Goal: Information Seeking & Learning: Learn about a topic

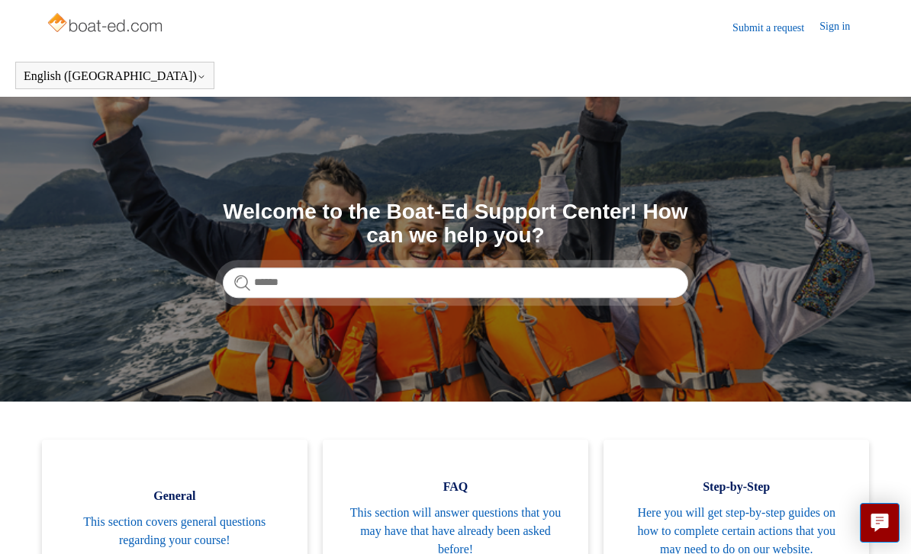
click at [847, 27] on link "Sign in" at bounding box center [842, 27] width 46 height 18
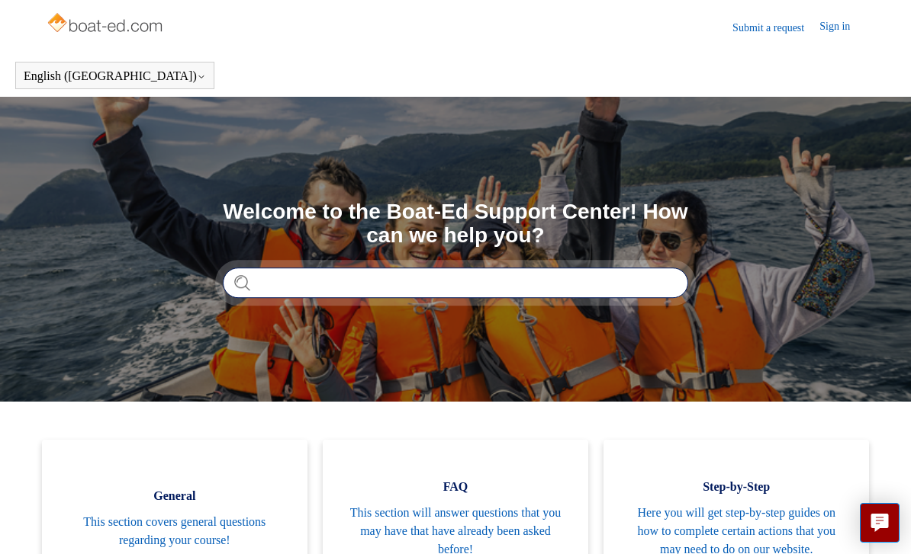
click at [513, 296] on input "Search" at bounding box center [455, 283] width 465 height 31
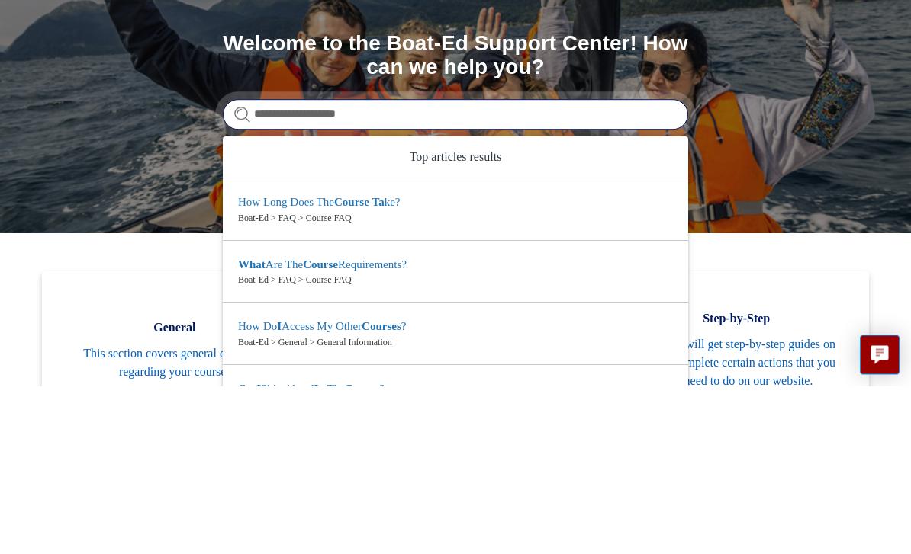
type input "**********"
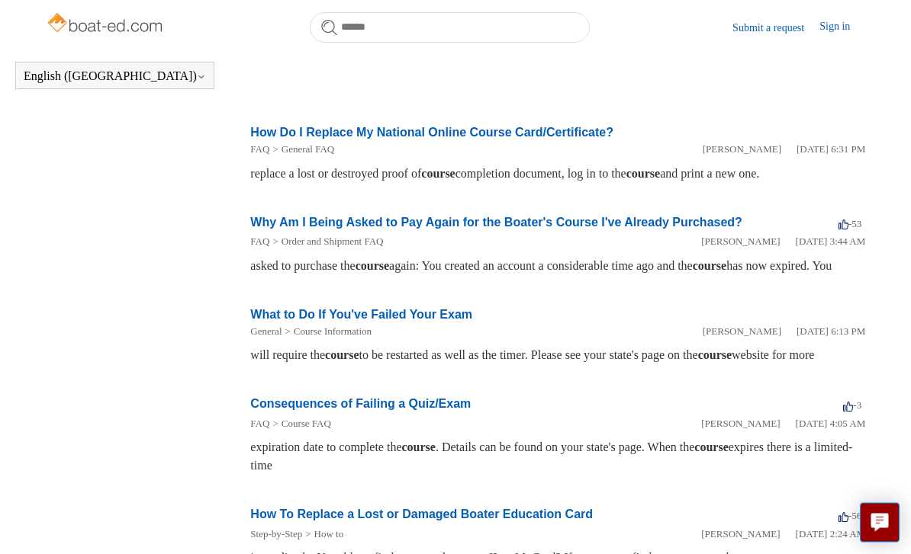
scroll to position [614, 0]
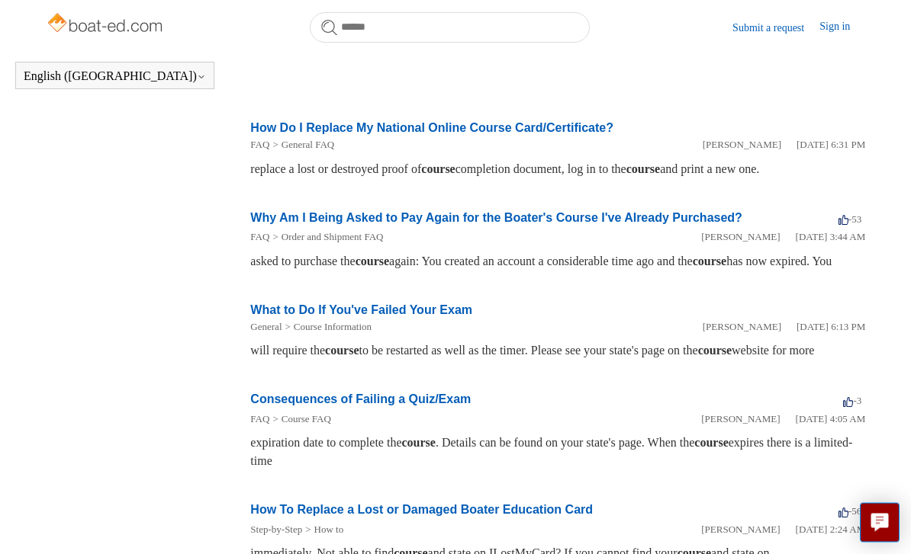
click at [582, 135] on link "How Do I Replace My National Online Course Card/Certificate?" at bounding box center [431, 128] width 363 height 13
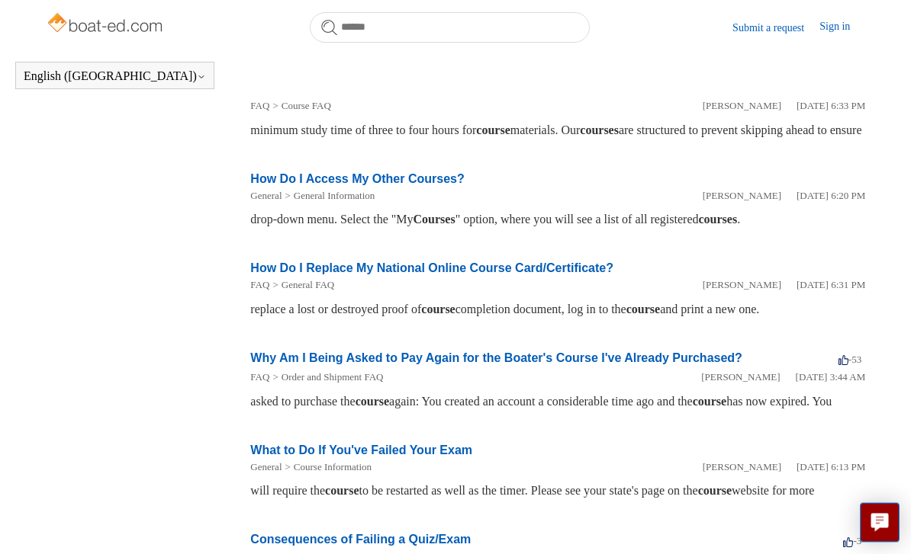
scroll to position [474, 0]
click at [445, 185] on link "How Do I Access My Other Courses?" at bounding box center [357, 178] width 214 height 13
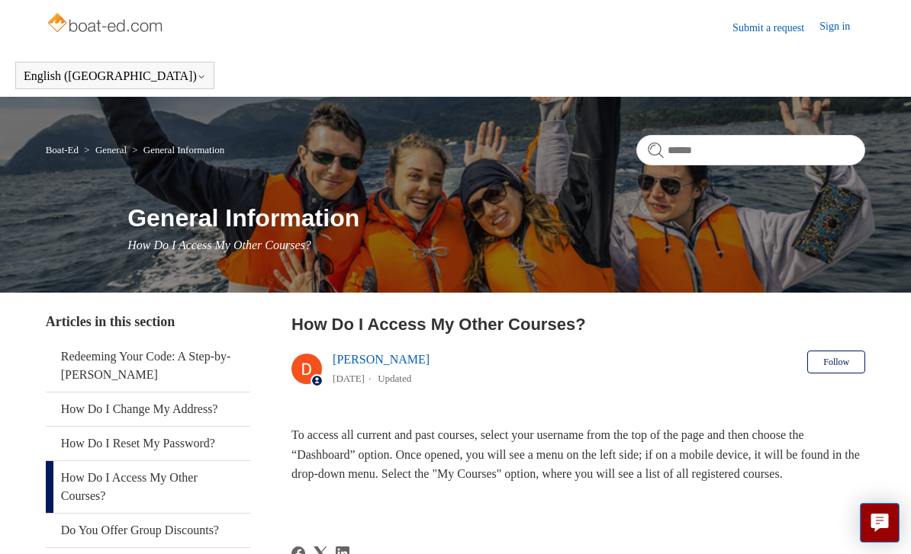
click at [835, 34] on link "Sign in" at bounding box center [842, 27] width 46 height 18
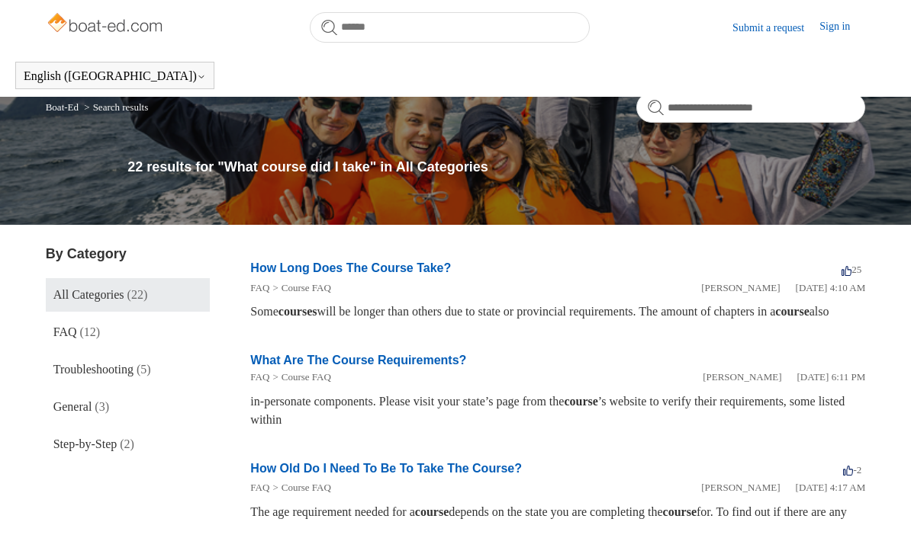
scroll to position [523, 0]
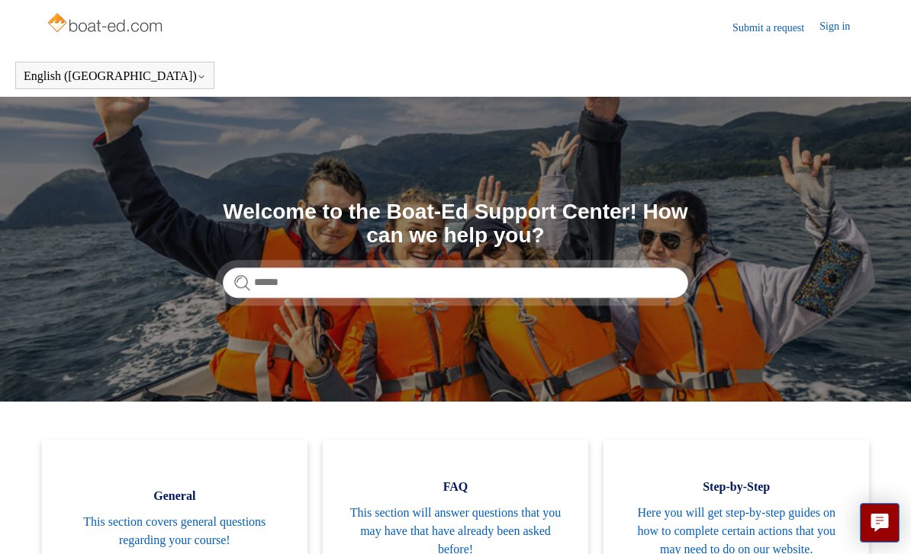
click at [95, 11] on img at bounding box center [106, 24] width 121 height 31
